Goal: Entertainment & Leisure: Consume media (video, audio)

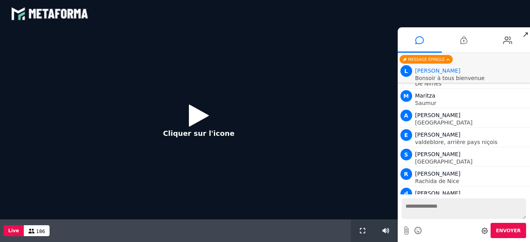
scroll to position [678, 0]
click at [194, 119] on icon at bounding box center [199, 115] width 20 height 25
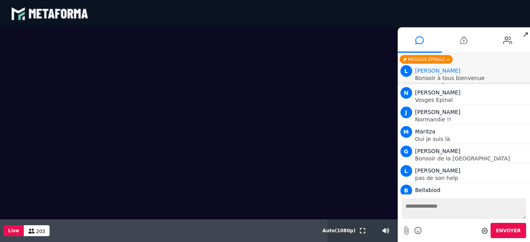
scroll to position [1107, 0]
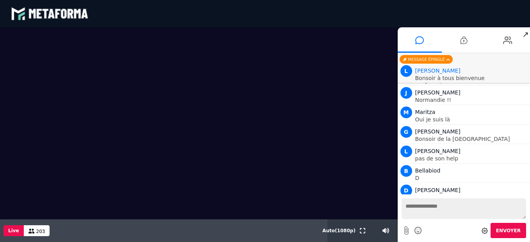
click at [381, 166] on video at bounding box center [199, 123] width 398 height 192
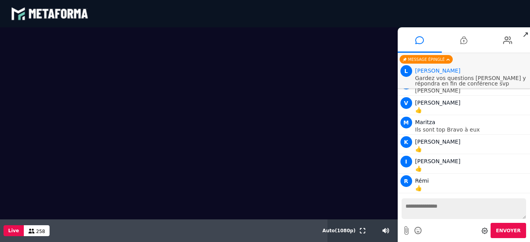
scroll to position [4506, 0]
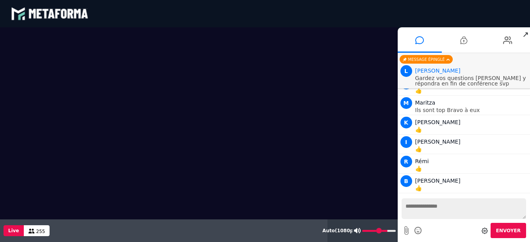
click at [359, 229] on icon at bounding box center [357, 230] width 7 height 5
type input "**"
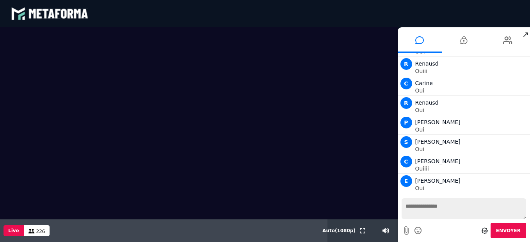
scroll to position [6980, 0]
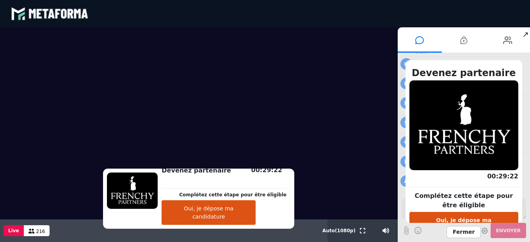
click at [199, 217] on button "Oui, je dépose ma candidature" at bounding box center [209, 212] width 94 height 25
click at [469, 233] on span "Fermer" at bounding box center [463, 232] width 34 height 12
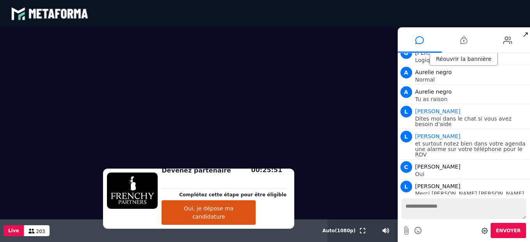
click at [447, 208] on textarea at bounding box center [463, 208] width 125 height 21
type textarea "********"
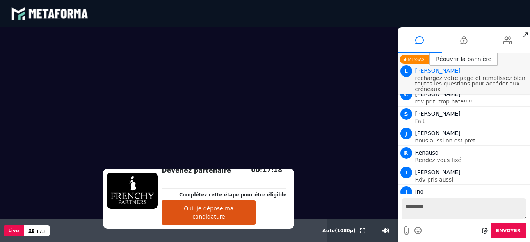
scroll to position [7930, 0]
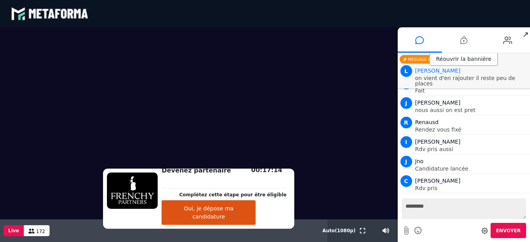
click at [76, 127] on video at bounding box center [199, 123] width 398 height 192
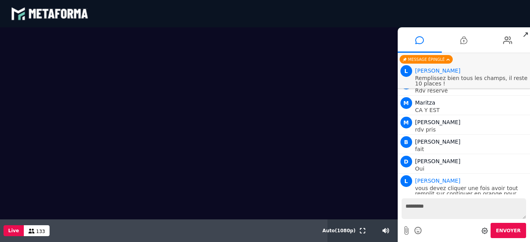
scroll to position [8258, 0]
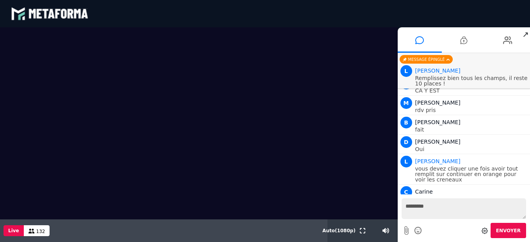
click at [247, 163] on video at bounding box center [199, 123] width 398 height 192
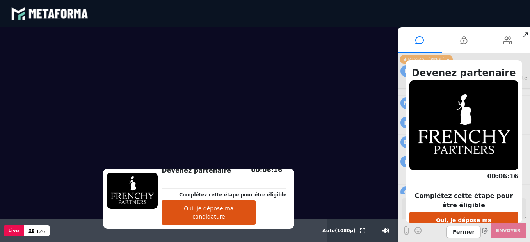
click at [313, 198] on video at bounding box center [199, 123] width 398 height 192
click at [458, 233] on span "Fermer" at bounding box center [463, 232] width 34 height 12
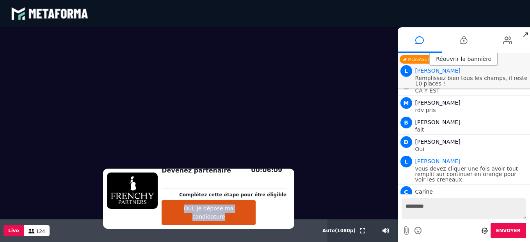
drag, startPoint x: 277, startPoint y: 186, endPoint x: 281, endPoint y: 203, distance: 17.6
click at [281, 203] on div "Devenez partenaire Complétez cette étape pour être éligible Oui, je dépose ma c…" at bounding box center [198, 199] width 191 height 60
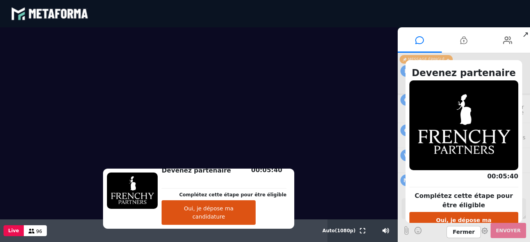
scroll to position [9330, 0]
click at [372, 77] on video at bounding box center [199, 123] width 398 height 192
click at [466, 234] on span "Fermer" at bounding box center [463, 232] width 34 height 12
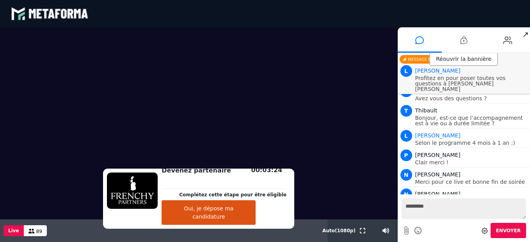
scroll to position [9538, 0]
